Goal: Task Accomplishment & Management: Manage account settings

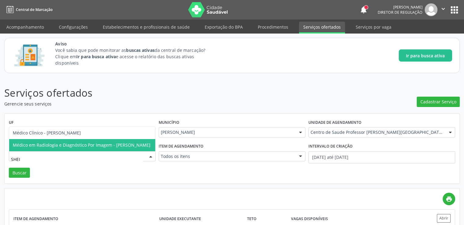
click at [105, 143] on span "Médico em Radiologia e Diagnóstico Por Imagem - Sheila Raquel Souza Remigio" at bounding box center [81, 145] width 137 height 6
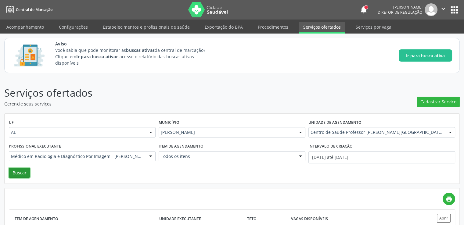
click at [17, 170] on button "Buscar" at bounding box center [19, 173] width 21 height 10
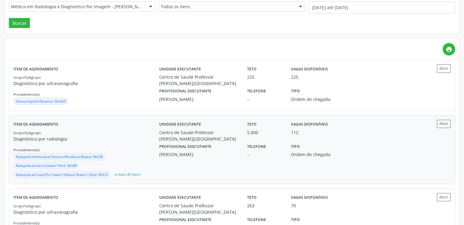
scroll to position [183, 0]
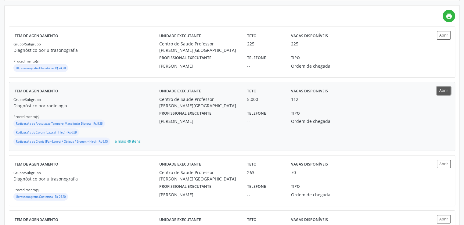
click at [445, 90] on button "Abrir" at bounding box center [444, 91] width 14 height 8
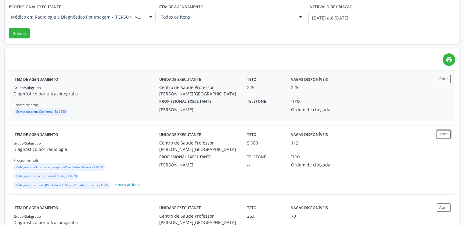
scroll to position [61, 0]
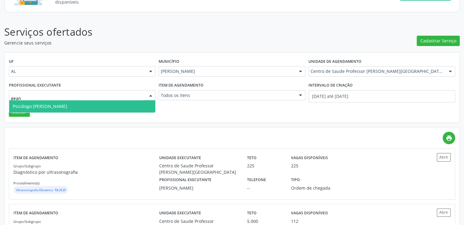
type input "geane"
click at [67, 107] on span "Psicólogo Clínico - Geane dos Santos Cruz" at bounding box center [40, 106] width 54 height 6
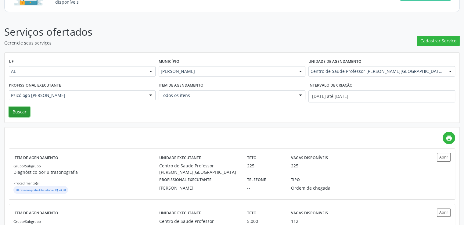
click at [19, 113] on button "Buscar" at bounding box center [19, 112] width 21 height 10
click at [19, 113] on div "UF AL AL Nenhum resultado encontrado para: " " Não há nenhuma opção para ser ex…" at bounding box center [232, 88] width 454 height 70
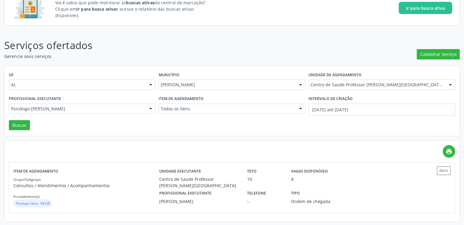
scroll to position [48, 0]
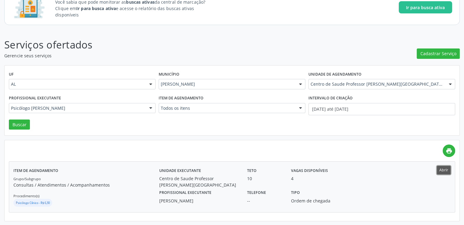
click at [443, 171] on button "Abrir" at bounding box center [444, 170] width 14 height 8
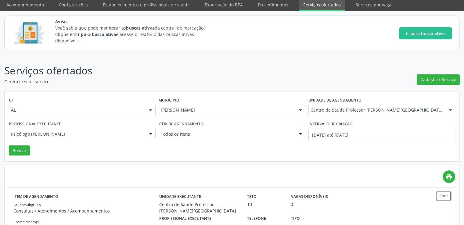
scroll to position [0, 0]
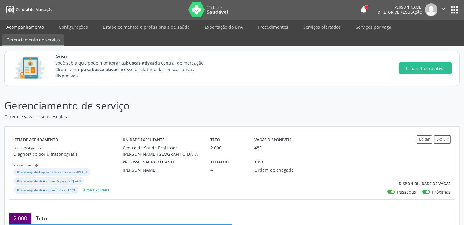
click at [14, 26] on link "Acompanhamento" at bounding box center [25, 27] width 46 height 11
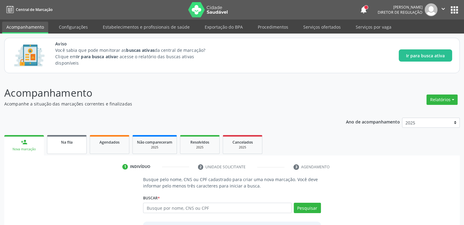
click at [65, 141] on span "Na fila" at bounding box center [67, 142] width 12 height 5
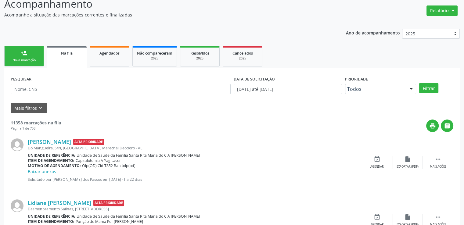
scroll to position [91, 0]
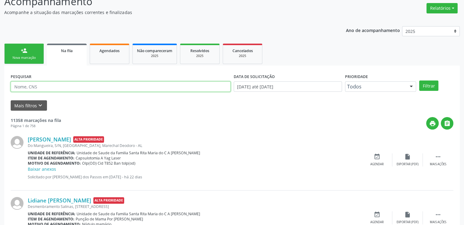
click at [42, 86] on input "text" at bounding box center [121, 86] width 220 height 10
click at [43, 86] on input "text" at bounding box center [121, 86] width 220 height 10
type input "704804587685445"
click at [419, 80] on button "Filtrar" at bounding box center [428, 85] width 19 height 10
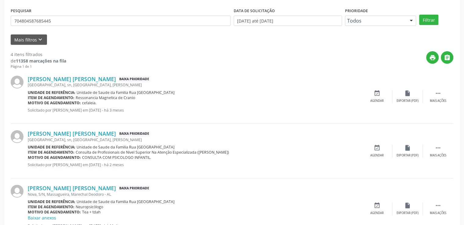
scroll to position [183, 0]
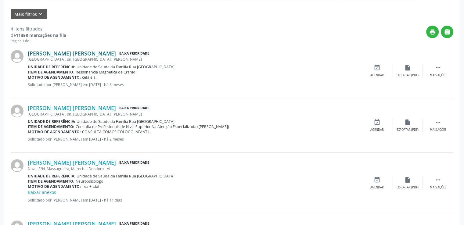
click at [63, 52] on link "Wallace Jhonatn Cazuza Barreto" at bounding box center [72, 53] width 88 height 7
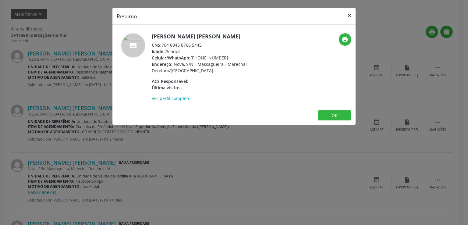
click at [351, 13] on button "×" at bounding box center [350, 15] width 12 height 15
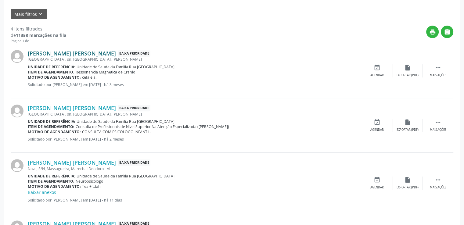
click at [88, 52] on link "Wallace Jhonatn Cazuza Barreto" at bounding box center [72, 53] width 88 height 7
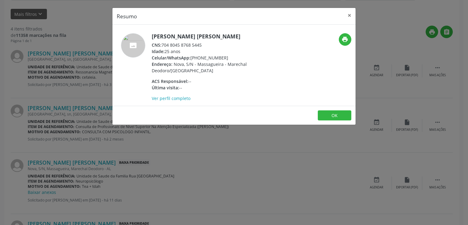
drag, startPoint x: 162, startPoint y: 42, endPoint x: 216, endPoint y: 46, distance: 54.1
click at [216, 46] on div "CNS: 704 8045 8768 5445" at bounding box center [211, 45] width 119 height 6
click at [227, 48] on div "Idade: 25 anos" at bounding box center [211, 51] width 119 height 6
click at [351, 16] on button "×" at bounding box center [350, 15] width 12 height 15
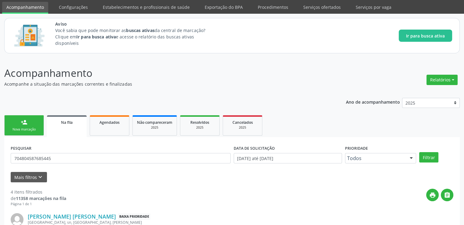
scroll to position [61, 0]
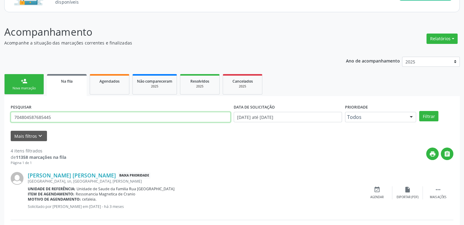
drag, startPoint x: 62, startPoint y: 118, endPoint x: 0, endPoint y: 117, distance: 62.2
click at [0, 117] on div "Acompanhamento Acompanhe a situação das marcações correntes e finalizadas Relat…" at bounding box center [232, 211] width 464 height 391
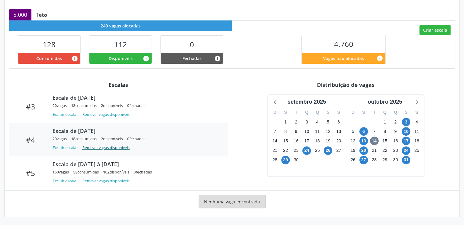
scroll to position [96, 0]
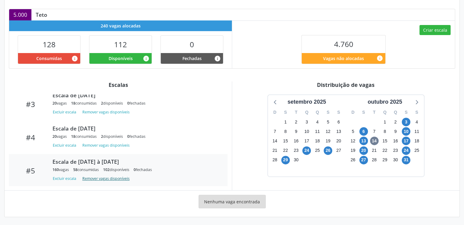
click at [96, 176] on button "Remover vagas disponíveis" at bounding box center [106, 178] width 52 height 8
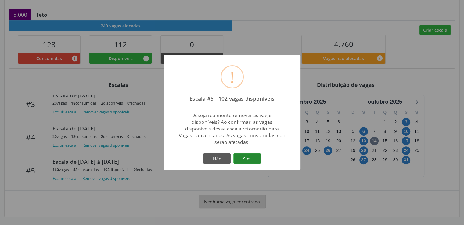
click at [249, 159] on button "Sim" at bounding box center [246, 158] width 27 height 10
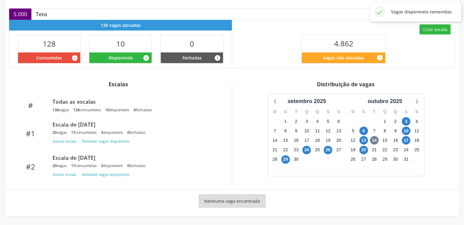
scroll to position [212, 0]
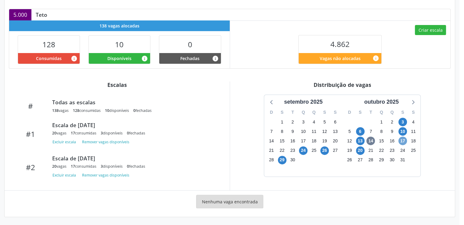
click at [402, 140] on span "17" at bounding box center [402, 141] width 9 height 9
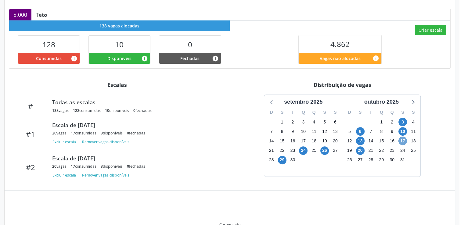
click at [402, 140] on span "17" at bounding box center [402, 141] width 9 height 9
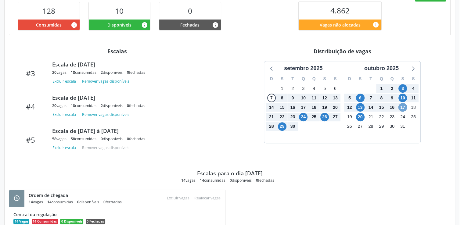
scroll to position [96, 0]
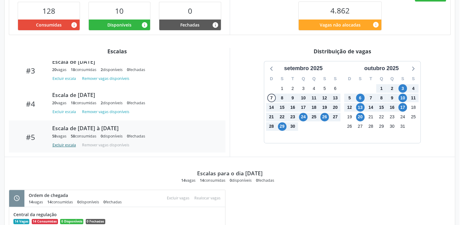
click at [56, 145] on button "Excluir escala" at bounding box center [65, 145] width 26 height 8
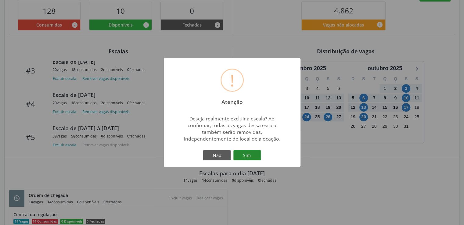
click at [254, 155] on button "Sim" at bounding box center [246, 155] width 27 height 10
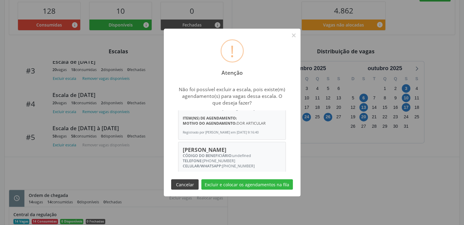
scroll to position [823, 0]
click at [182, 184] on button "Cancelar" at bounding box center [184, 184] width 27 height 10
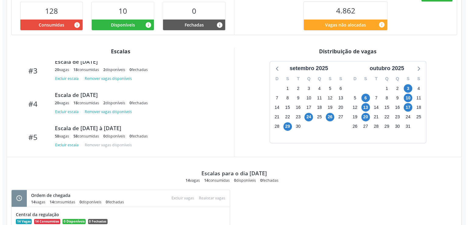
scroll to position [215, 0]
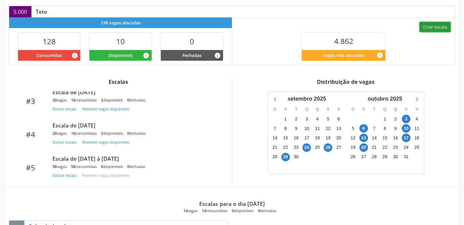
click at [436, 27] on button "Criar escala" at bounding box center [434, 27] width 31 height 10
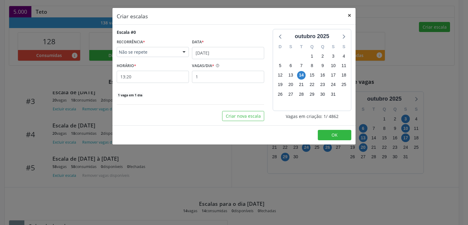
click at [351, 15] on button "×" at bounding box center [350, 15] width 12 height 15
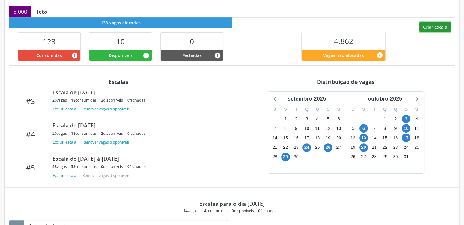
click at [435, 24] on button "Criar escala" at bounding box center [434, 27] width 31 height 10
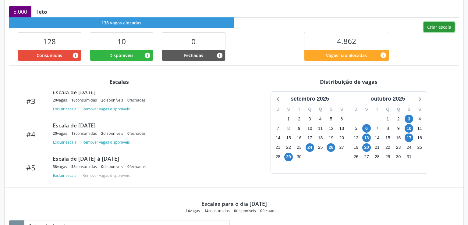
select select "9"
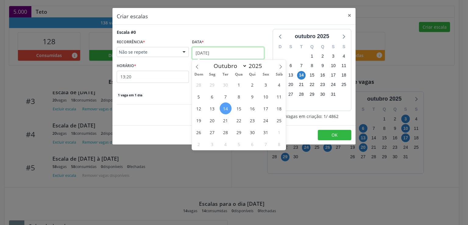
click at [221, 53] on input "[DATE]" at bounding box center [228, 53] width 72 height 12
click at [243, 122] on span "22" at bounding box center [239, 120] width 12 height 12
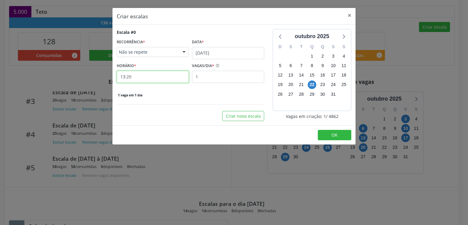
click at [155, 76] on input "13:20" at bounding box center [153, 77] width 72 height 12
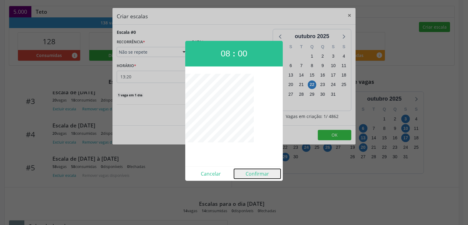
click at [265, 175] on button "Confirmar" at bounding box center [257, 174] width 47 height 10
type input "08:00"
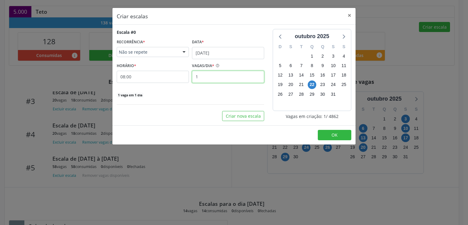
click at [208, 77] on input "1" at bounding box center [228, 77] width 72 height 12
type input "50"
click at [326, 130] on button "OK" at bounding box center [335, 135] width 34 height 10
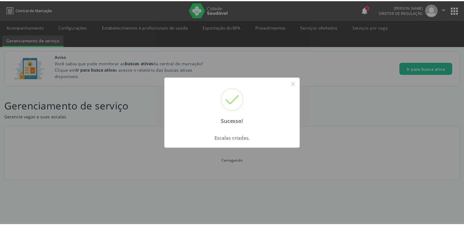
scroll to position [0, 0]
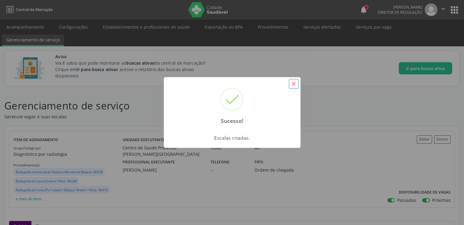
click at [294, 84] on button "×" at bounding box center [293, 84] width 10 height 10
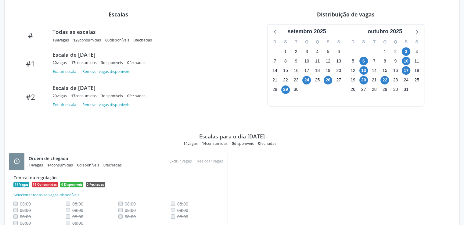
scroll to position [305, 0]
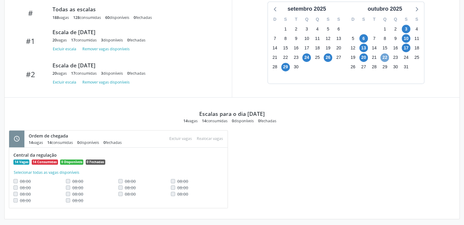
click at [383, 57] on span "22" at bounding box center [384, 57] width 9 height 9
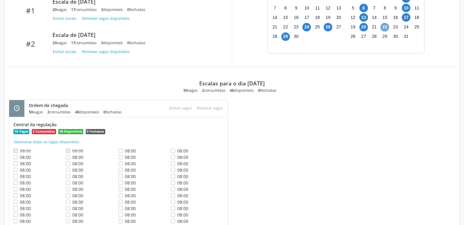
scroll to position [364, 0]
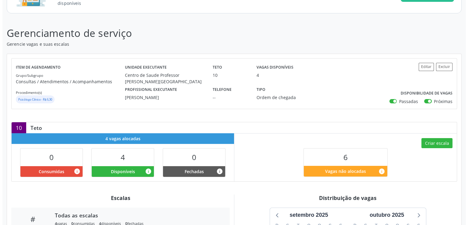
scroll to position [183, 0]
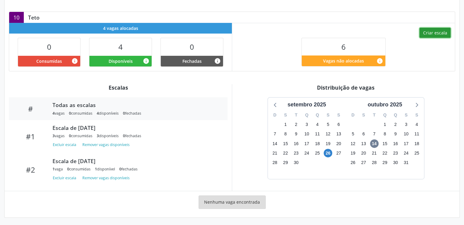
click at [432, 34] on button "Criar escala" at bounding box center [434, 33] width 31 height 10
click at [429, 34] on button "Criar escala" at bounding box center [434, 33] width 31 height 10
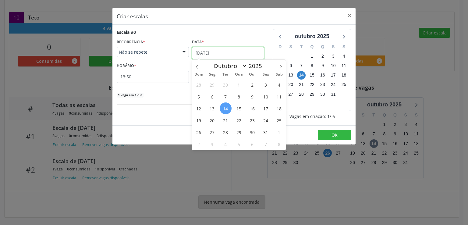
click at [226, 48] on input "[DATE]" at bounding box center [228, 53] width 72 height 12
click at [212, 121] on span "20" at bounding box center [212, 120] width 12 height 12
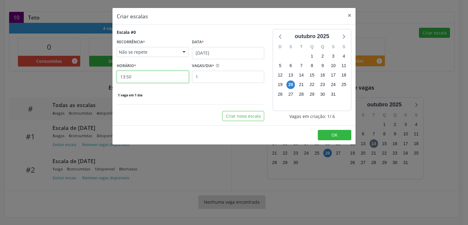
click at [147, 78] on input "13:50" at bounding box center [153, 77] width 72 height 12
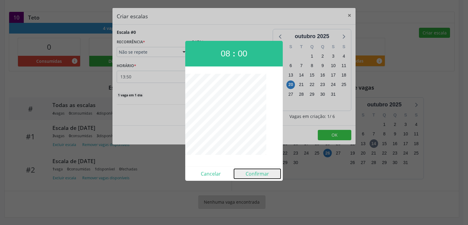
click at [256, 172] on button "Confirmar" at bounding box center [257, 174] width 47 height 10
type input "08:00"
click at [256, 172] on div "Criar escalas × Escala #0 RECORRÊNCIA * Não se repete Não se repete Diário/Sema…" at bounding box center [234, 112] width 468 height 225
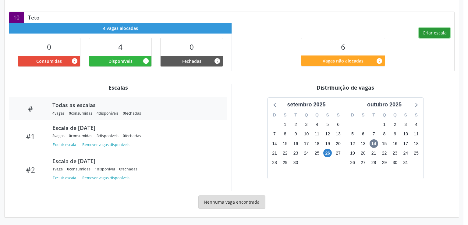
scroll to position [170, 0]
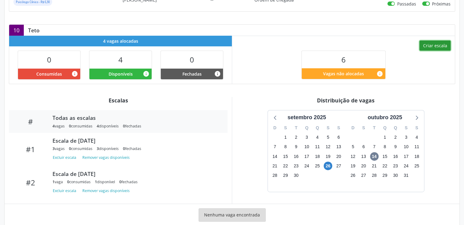
click at [427, 46] on button "Criar escala" at bounding box center [434, 46] width 31 height 10
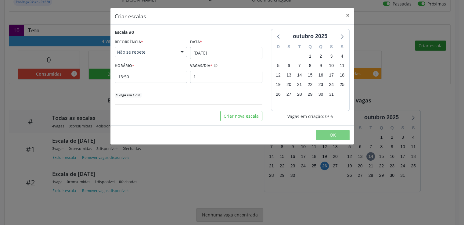
click at [427, 46] on div "Criar escalas × Escala #0 RECORRÊNCIA * Não se repete Não se repete Diário/Sema…" at bounding box center [232, 112] width 464 height 225
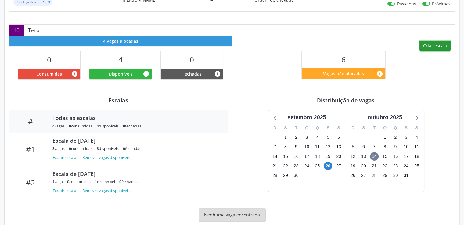
click at [434, 45] on button "Criar escala" at bounding box center [434, 46] width 31 height 10
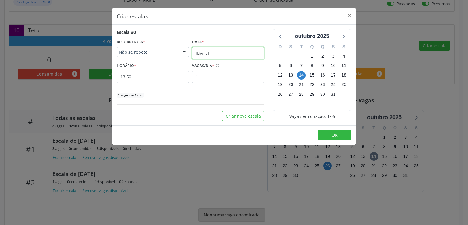
click at [199, 50] on input "[DATE]" at bounding box center [228, 53] width 72 height 12
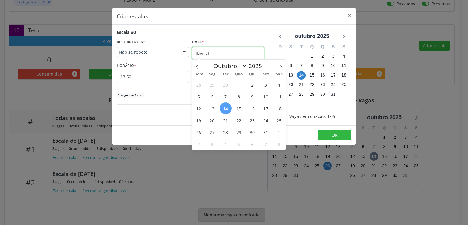
click at [199, 50] on input "[DATE]" at bounding box center [228, 53] width 72 height 12
click at [212, 122] on span "20" at bounding box center [212, 120] width 12 height 12
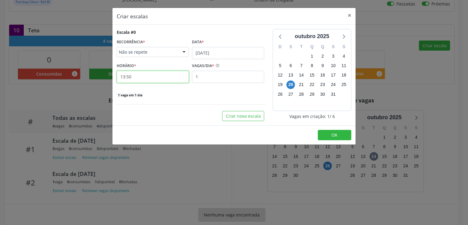
click at [141, 80] on input "13:50" at bounding box center [153, 77] width 72 height 12
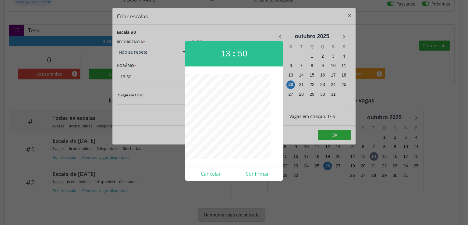
click at [141, 80] on div at bounding box center [234, 112] width 468 height 225
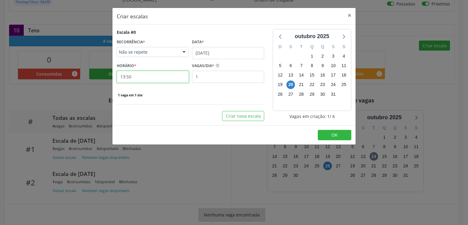
click at [139, 77] on input "13:50" at bounding box center [153, 77] width 72 height 12
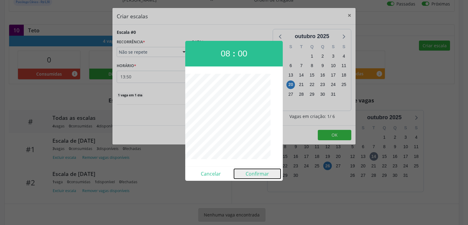
click at [258, 171] on button "Confirmar" at bounding box center [257, 174] width 47 height 10
type input "08:00"
click at [258, 171] on div "Criar escalas × Escala #0 RECORRÊNCIA * Não se repete Não se repete Diário/Sema…" at bounding box center [234, 112] width 468 height 225
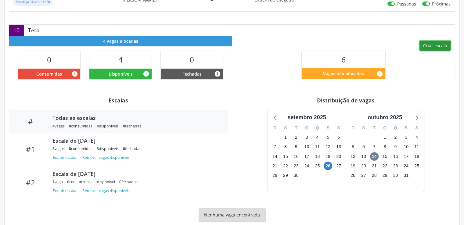
click at [432, 42] on button "Criar escala" at bounding box center [434, 46] width 31 height 10
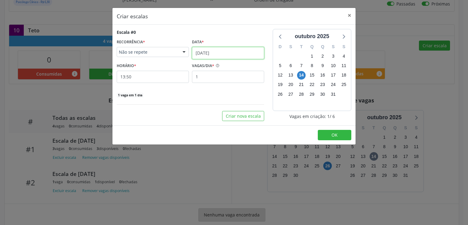
click at [199, 53] on input "[DATE]" at bounding box center [228, 53] width 72 height 12
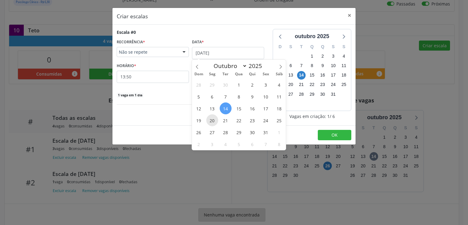
click at [211, 121] on span "20" at bounding box center [212, 120] width 12 height 12
click at [211, 121] on div "Escala #0 RECORRÊNCIA * Não se repete Não se repete Diário/Semanal Mensal Nenhu…" at bounding box center [233, 75] width 243 height 101
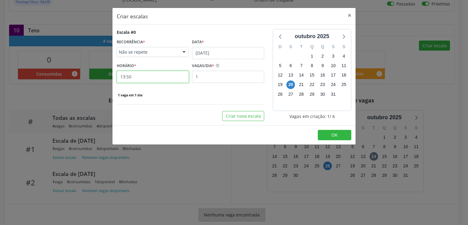
click at [145, 78] on input "13:50" at bounding box center [153, 77] width 72 height 12
click at [145, 79] on input "13:50" at bounding box center [153, 77] width 72 height 12
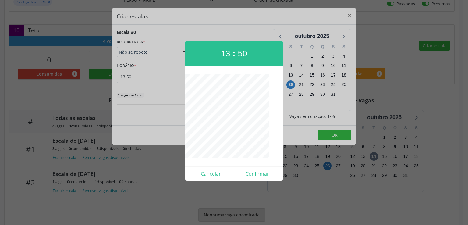
click at [192, 135] on div at bounding box center [234, 116] width 98 height 85
click at [258, 171] on button "Confirmar" at bounding box center [257, 174] width 47 height 10
type input "08:00"
click at [258, 171] on div "Criar escalas × Escala #0 RECORRÊNCIA * Não se repete Não se repete Diário/Sema…" at bounding box center [234, 112] width 468 height 225
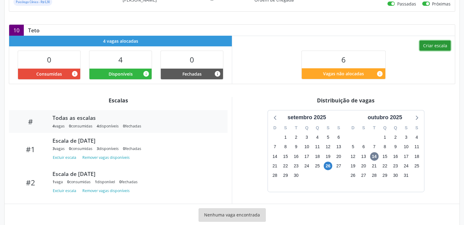
click at [442, 43] on button "Criar escala" at bounding box center [434, 46] width 31 height 10
click at [428, 43] on button "Criar escala" at bounding box center [434, 46] width 31 height 10
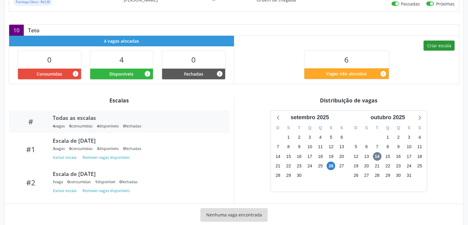
select select "9"
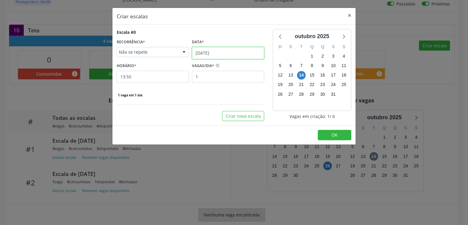
click at [213, 52] on input "[DATE]" at bounding box center [228, 53] width 72 height 12
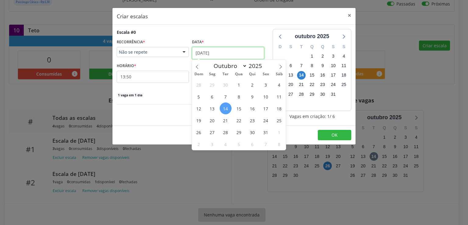
click at [213, 52] on input "[DATE]" at bounding box center [228, 53] width 72 height 12
click at [210, 119] on span "20" at bounding box center [212, 120] width 12 height 12
click at [210, 119] on div "Criar nova escala" at bounding box center [191, 116] width 148 height 10
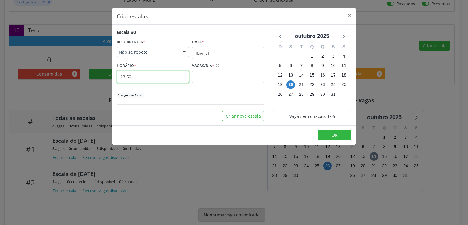
click at [148, 75] on input "13:50" at bounding box center [153, 77] width 72 height 12
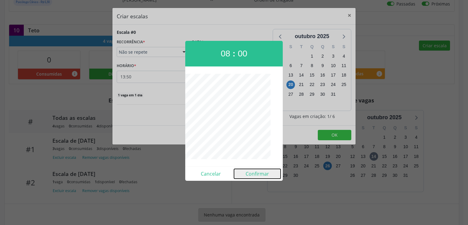
click at [254, 171] on button "Confirmar" at bounding box center [257, 174] width 47 height 10
type input "08:00"
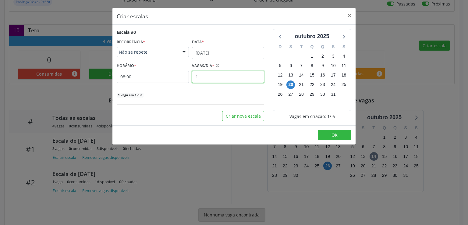
click at [213, 77] on input "1" at bounding box center [228, 77] width 72 height 12
type input "2"
click at [196, 93] on div "2 vagas em 1 dia" at bounding box center [191, 94] width 148 height 6
click at [251, 110] on div "Escala #0 RECORRÊNCIA * Não se repete Não se repete Diário/Semanal Mensal Nenhu…" at bounding box center [190, 75] width 156 height 92
click at [251, 117] on button "Criar nova escala" at bounding box center [243, 116] width 42 height 10
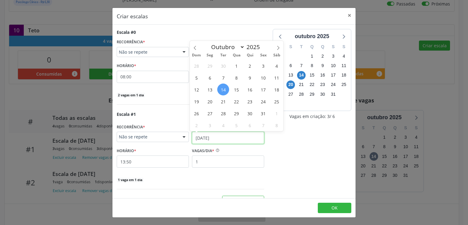
click at [212, 136] on input "[DATE]" at bounding box center [228, 138] width 72 height 12
click at [224, 100] on span "21" at bounding box center [223, 101] width 12 height 12
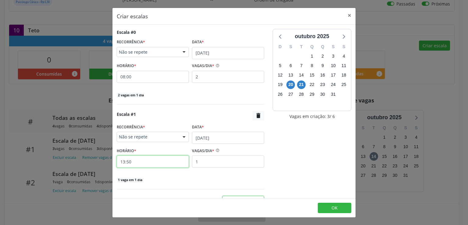
click at [137, 163] on input "13:50" at bounding box center [153, 161] width 72 height 12
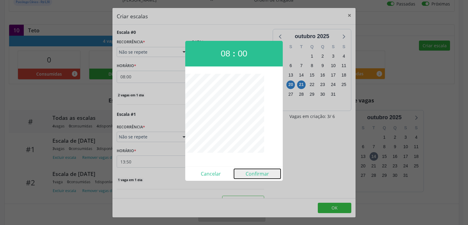
click at [250, 172] on button "Confirmar" at bounding box center [257, 174] width 47 height 10
type input "08:00"
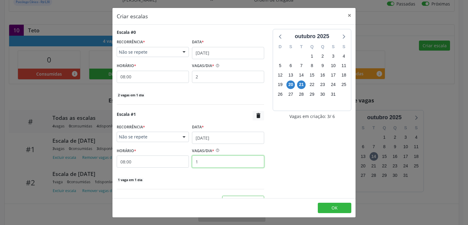
click at [201, 160] on input "1" at bounding box center [228, 161] width 72 height 12
type input "2"
click at [233, 176] on div "2 vagas em 1 dia" at bounding box center [191, 179] width 148 height 6
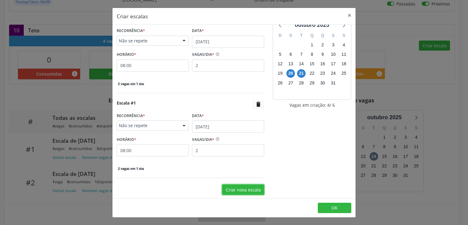
click at [230, 187] on button "Criar nova escala" at bounding box center [243, 189] width 42 height 10
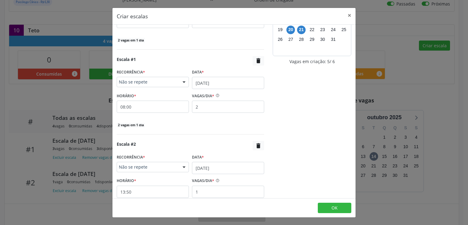
scroll to position [96, 0]
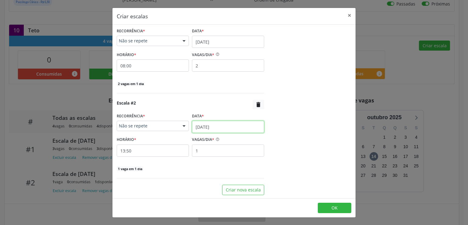
click at [210, 125] on input "[DATE]" at bounding box center [228, 127] width 72 height 12
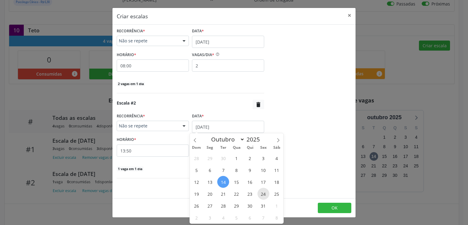
click at [263, 194] on span "24" at bounding box center [264, 194] width 12 height 12
click at [263, 194] on div "Escala #0 RECORRÊNCIA * Não se repete Não se repete Diário/Semanal Mensal Nenhu…" at bounding box center [190, 64] width 156 height 262
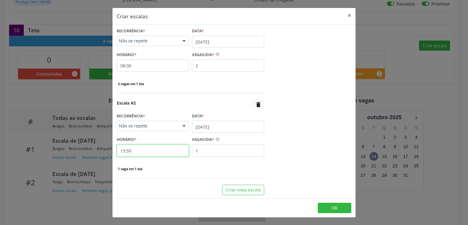
click at [165, 149] on input "13:50" at bounding box center [153, 150] width 72 height 12
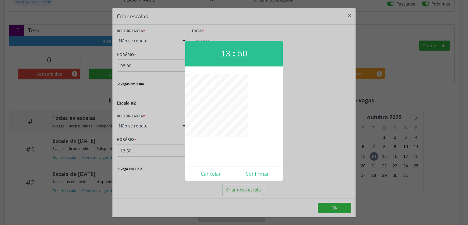
click at [196, 134] on div at bounding box center [234, 116] width 98 height 85
click at [254, 172] on button "Confirmar" at bounding box center [257, 174] width 47 height 10
type input "08:00"
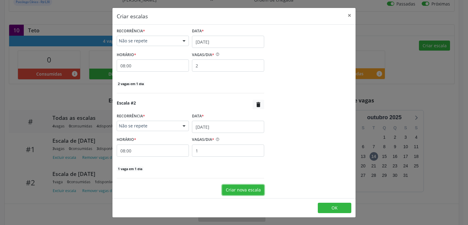
click at [227, 190] on button "Criar nova escala" at bounding box center [243, 190] width 42 height 10
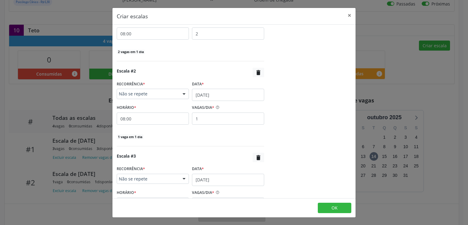
scroll to position [181, 0]
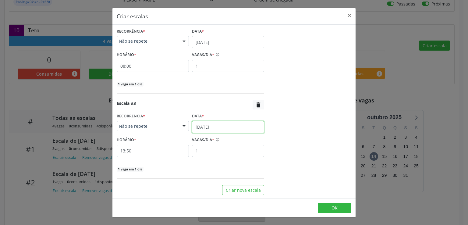
click at [200, 124] on input "[DATE]" at bounding box center [228, 127] width 72 height 12
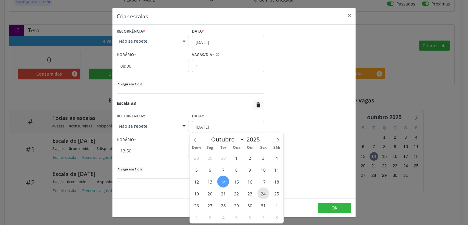
click at [265, 195] on span "24" at bounding box center [264, 193] width 12 height 12
click at [265, 195] on div "Escala #0 RECORRÊNCIA * Não se repete Não se repete Diário/Semanal Mensal Nenhu…" at bounding box center [233, 111] width 243 height 173
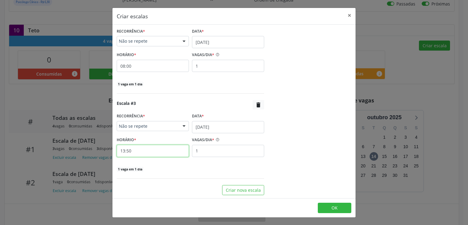
click at [152, 153] on input "13:50" at bounding box center [153, 151] width 72 height 12
click at [144, 151] on input "13:50" at bounding box center [153, 151] width 72 height 12
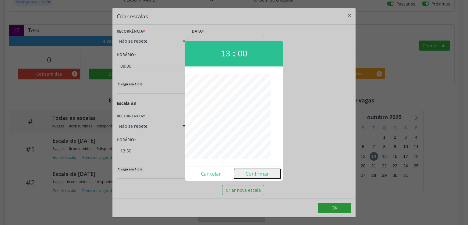
click at [254, 173] on button "Confirmar" at bounding box center [257, 174] width 47 height 10
type input "13:00"
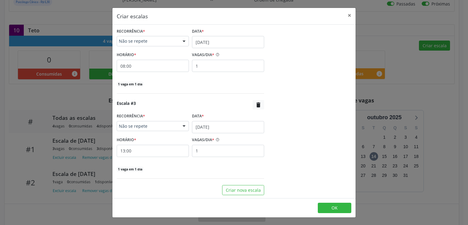
click at [254, 173] on div "Escala #3  RECORRÊNCIA * Não se repete Não se repete Diário/Semanal Mensal Nen…" at bounding box center [191, 139] width 148 height 79
click at [332, 205] on span "OK" at bounding box center [335, 208] width 6 height 6
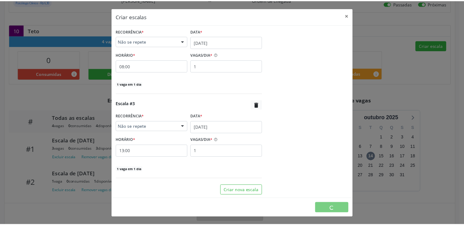
scroll to position [0, 0]
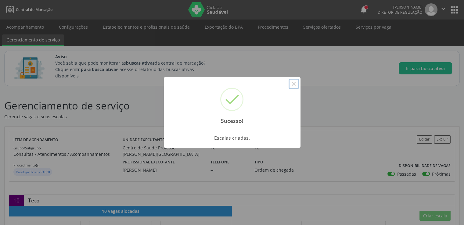
click at [294, 82] on button "×" at bounding box center [293, 84] width 10 height 10
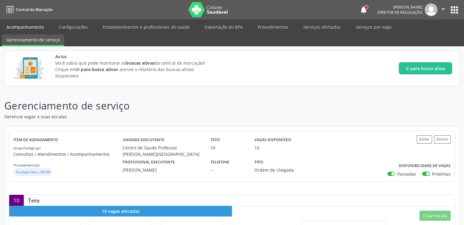
click at [18, 29] on link "Acompanhamento" at bounding box center [25, 27] width 46 height 11
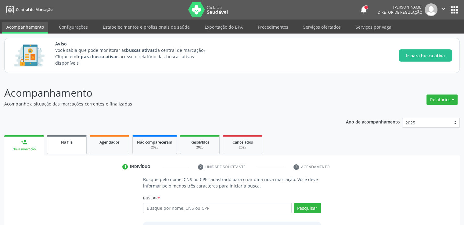
click at [56, 146] on link "Na fila" at bounding box center [67, 144] width 40 height 19
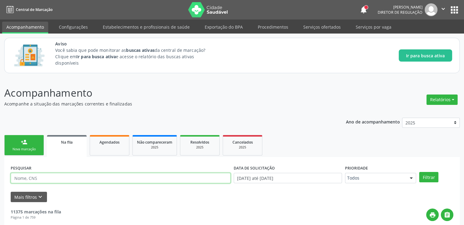
click at [45, 177] on input "text" at bounding box center [121, 178] width 220 height 10
type input "09431171430"
click at [419, 172] on button "Filtrar" at bounding box center [428, 177] width 19 height 10
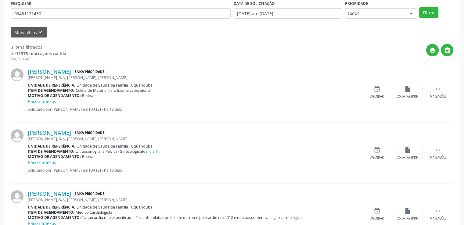
scroll to position [194, 0]
